Goal: Information Seeking & Learning: Learn about a topic

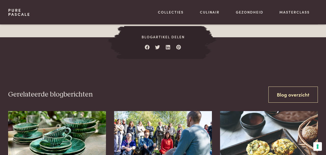
scroll to position [529, 0]
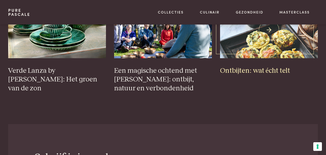
click at [270, 41] on img at bounding box center [269, 30] width 98 height 56
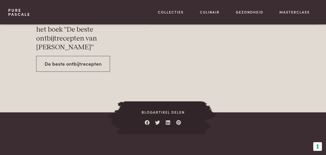
scroll to position [1727, 0]
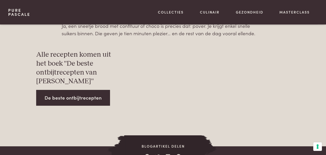
click at [87, 90] on link "De beste ontbijtrecepten" at bounding box center [73, 98] width 74 height 16
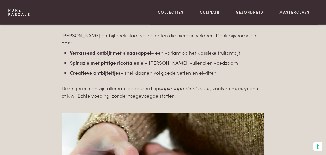
scroll to position [843, 0]
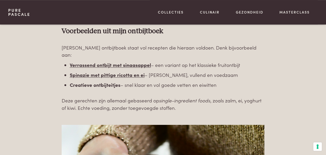
click at [107, 81] on b "Creatieve ontbijteitjes" at bounding box center [95, 84] width 51 height 7
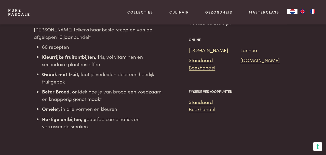
scroll to position [570, 0]
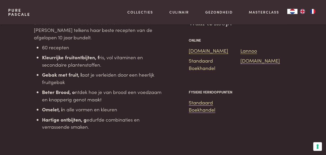
click at [215, 59] on link "Standaard Boekhandel" at bounding box center [202, 64] width 27 height 14
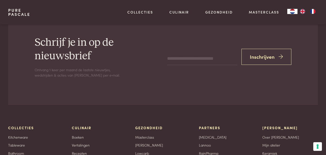
scroll to position [834, 0]
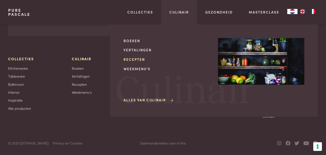
click at [137, 59] on link "Recepten" at bounding box center [167, 59] width 86 height 5
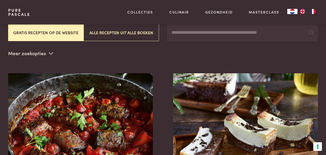
scroll to position [49, 0]
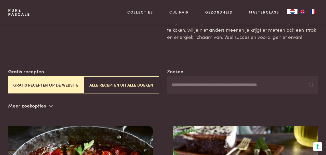
click at [35, 108] on p "Meer zoekopties" at bounding box center [30, 106] width 45 height 8
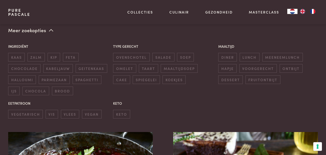
scroll to position [126, 0]
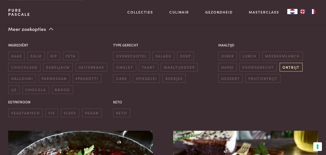
click at [282, 67] on span "ontbijt" at bounding box center [291, 67] width 23 height 8
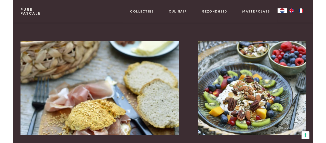
scroll to position [935, 0]
